Goal: Navigation & Orientation: Understand site structure

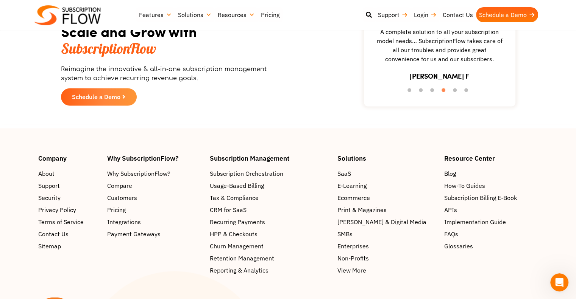
scroll to position [1284, 0]
click at [119, 193] on span "Customers" at bounding box center [124, 197] width 30 height 9
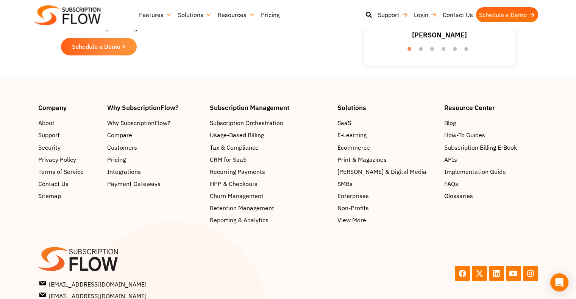
scroll to position [1296, 0]
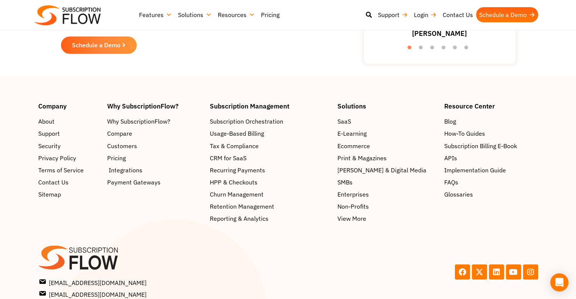
click at [113, 165] on span "Integrations" at bounding box center [126, 169] width 34 height 9
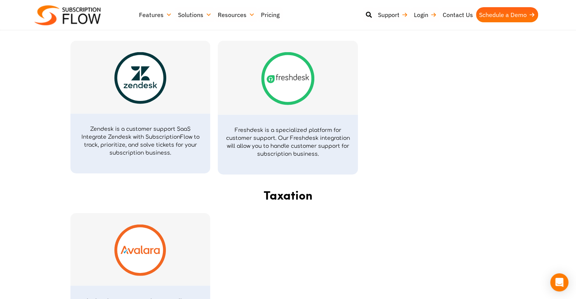
scroll to position [1765, 0]
